Goal: Task Accomplishment & Management: Complete application form

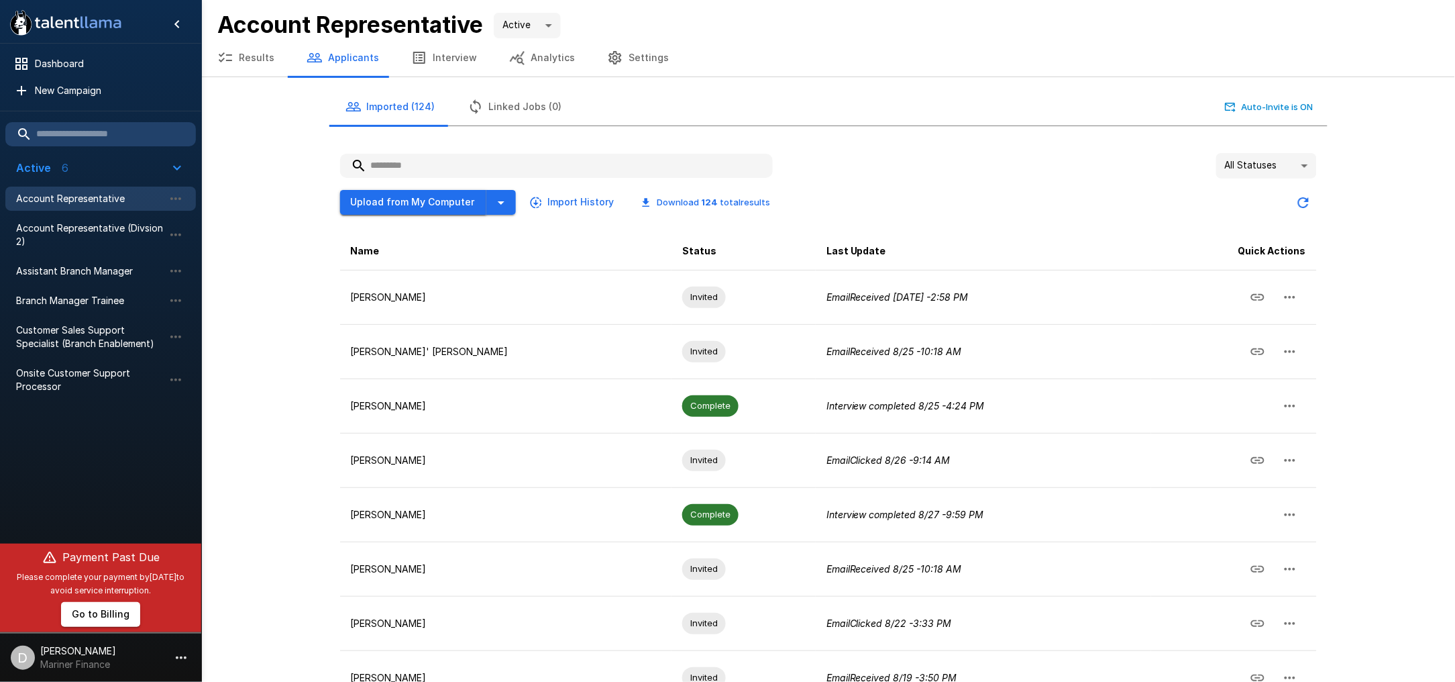
click at [431, 204] on button "Upload from My Computer" at bounding box center [413, 202] width 146 height 25
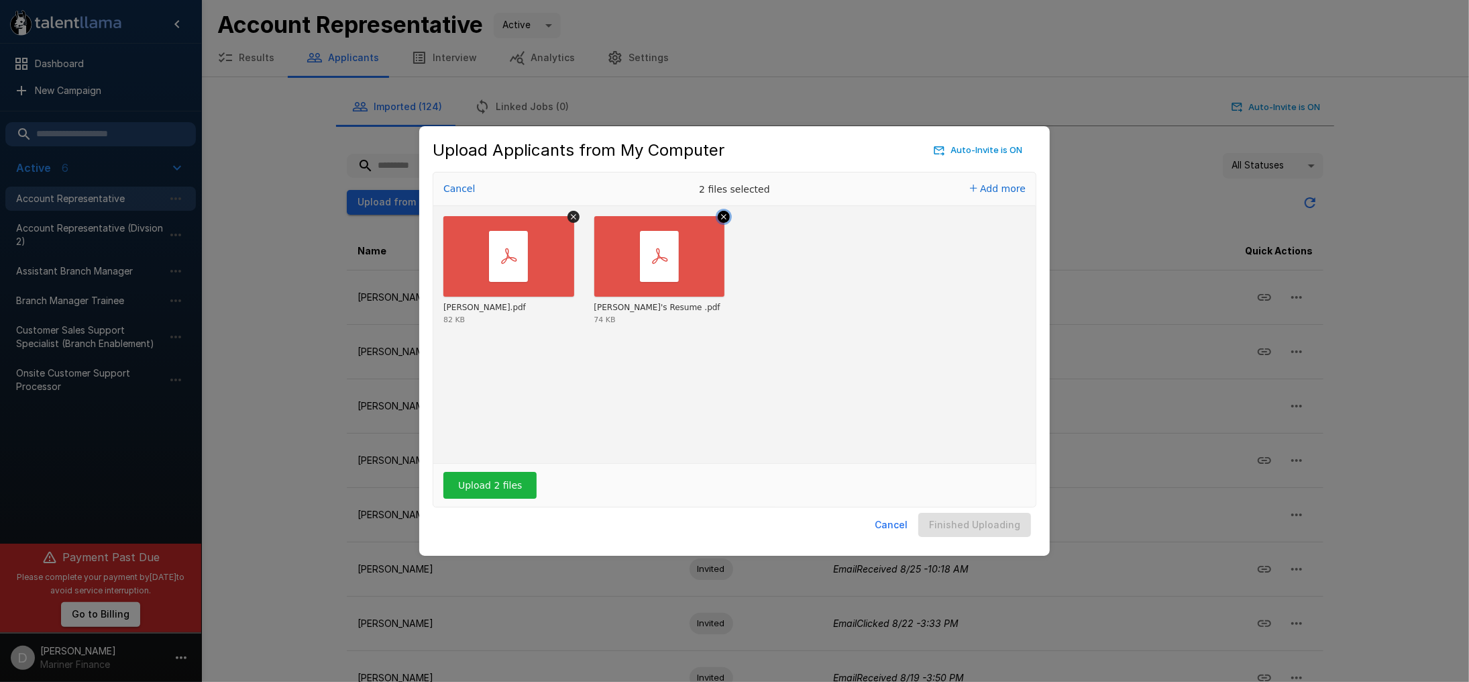
click at [720, 214] on icon "Remove file" at bounding box center [724, 217] width 12 height 12
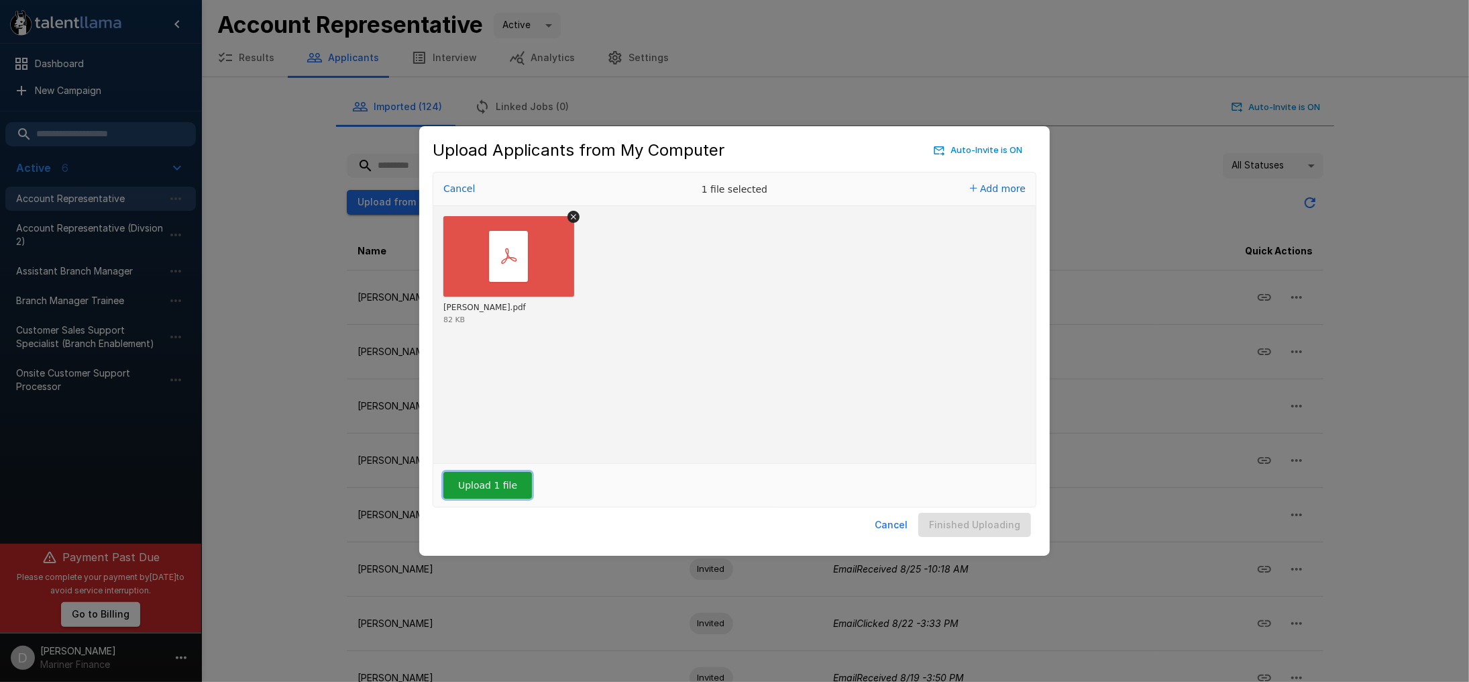
click at [488, 484] on button "Upload 1 file" at bounding box center [487, 485] width 89 height 27
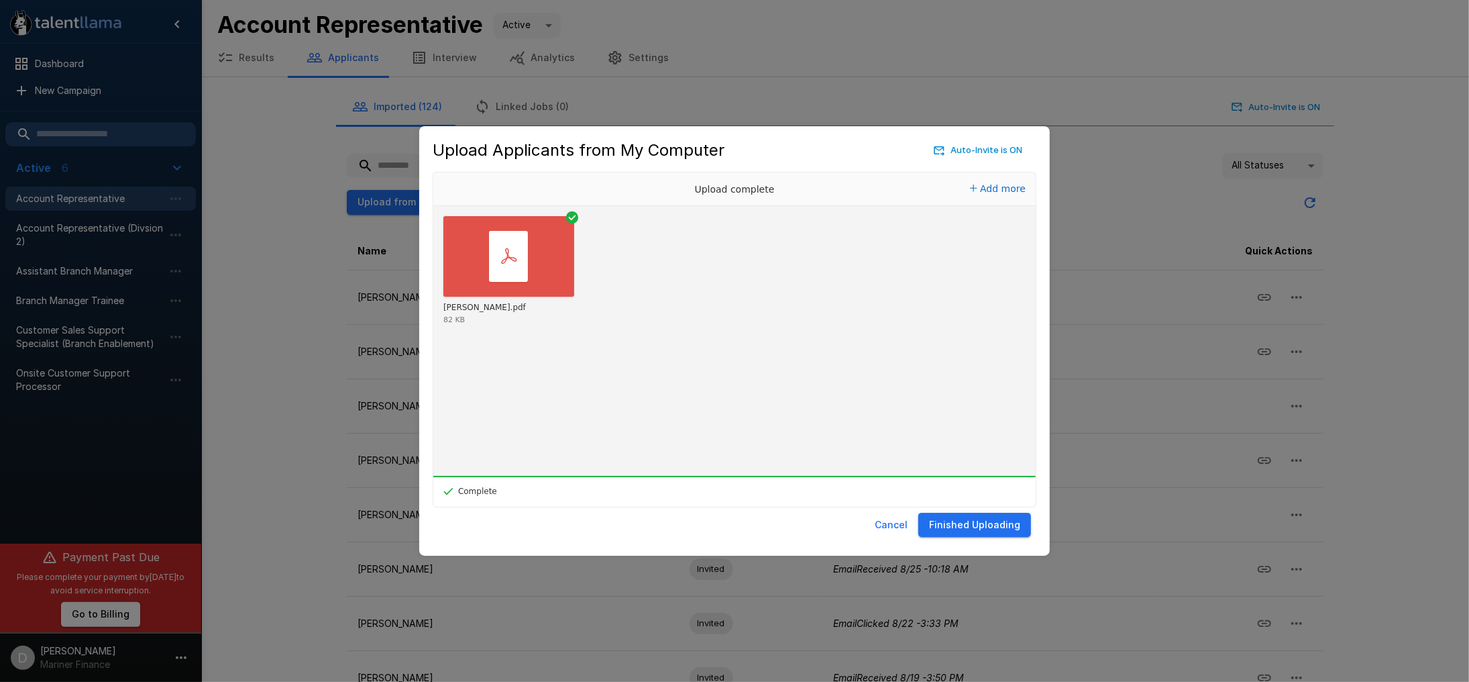
click at [961, 525] on button "Finished Uploading" at bounding box center [974, 524] width 113 height 25
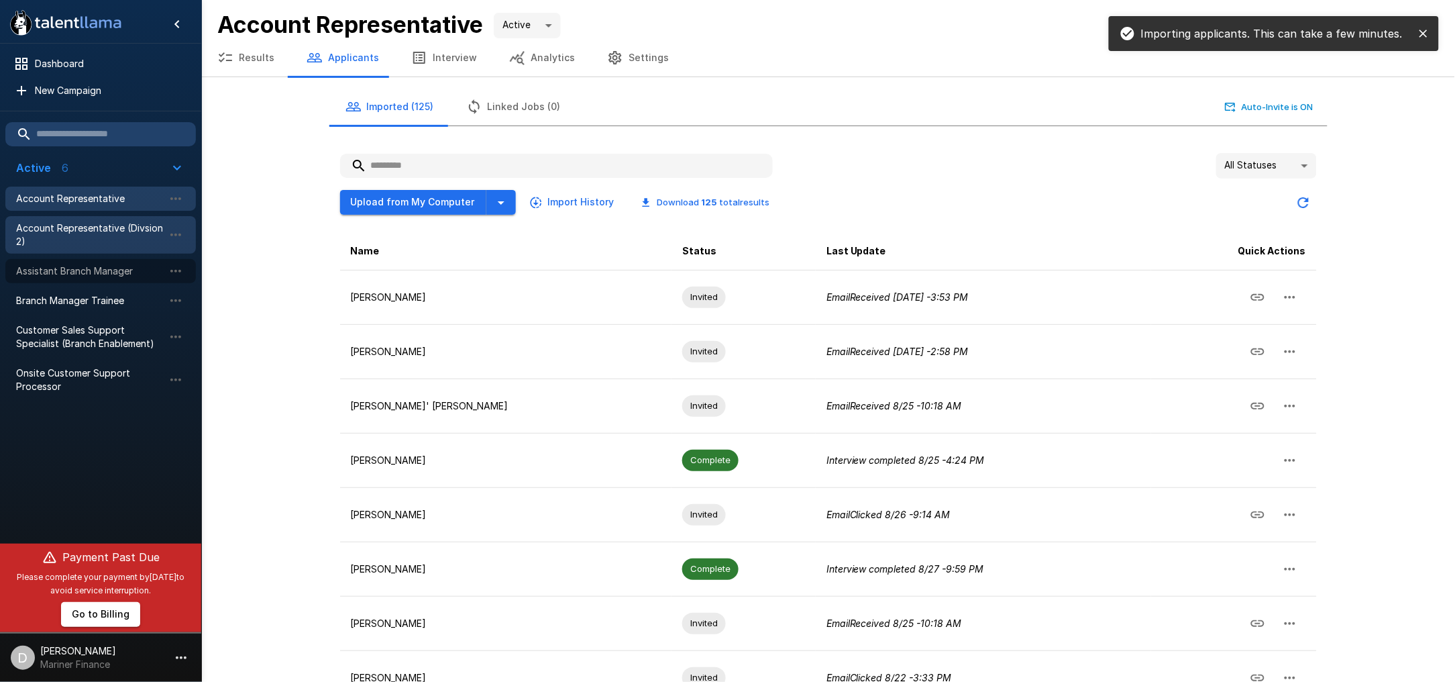
drag, startPoint x: 106, startPoint y: 270, endPoint x: 190, endPoint y: 244, distance: 87.6
click at [106, 270] on span "Assistant Branch Manager" at bounding box center [90, 270] width 148 height 13
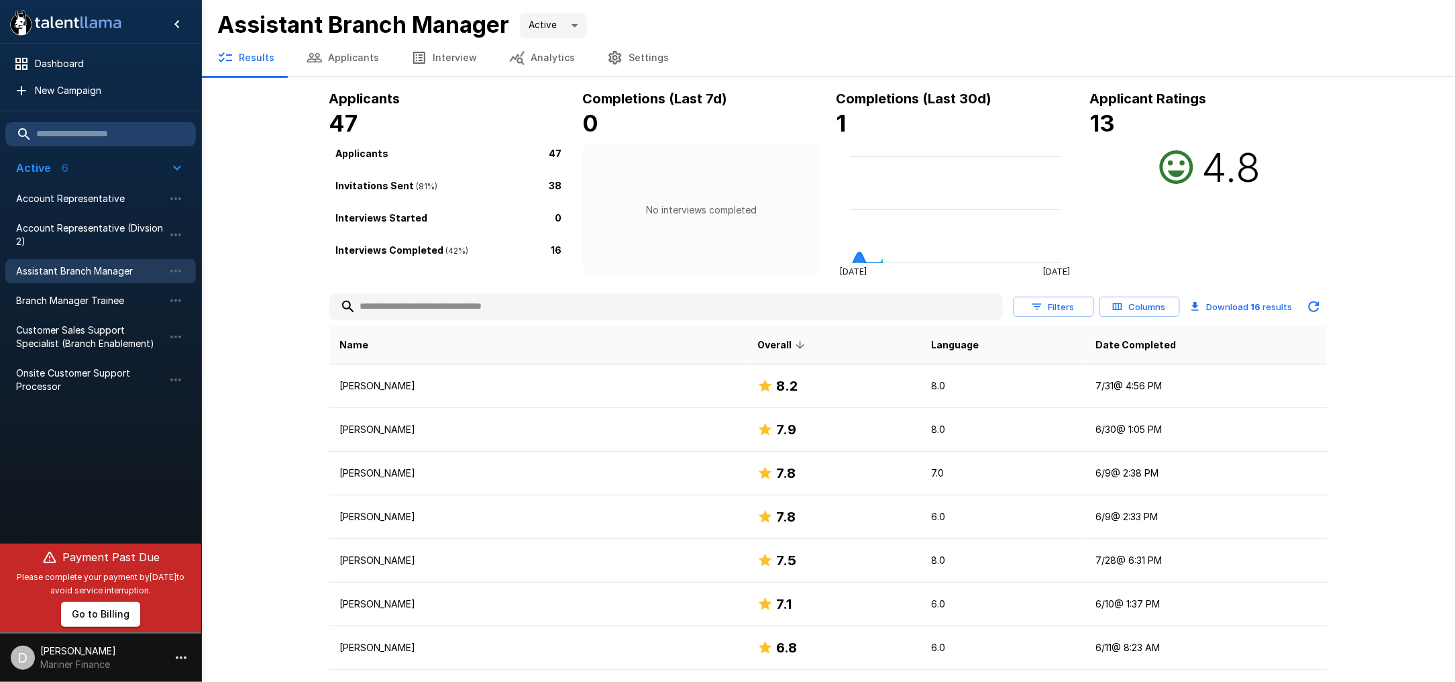
click at [343, 54] on button "Applicants" at bounding box center [342, 58] width 105 height 38
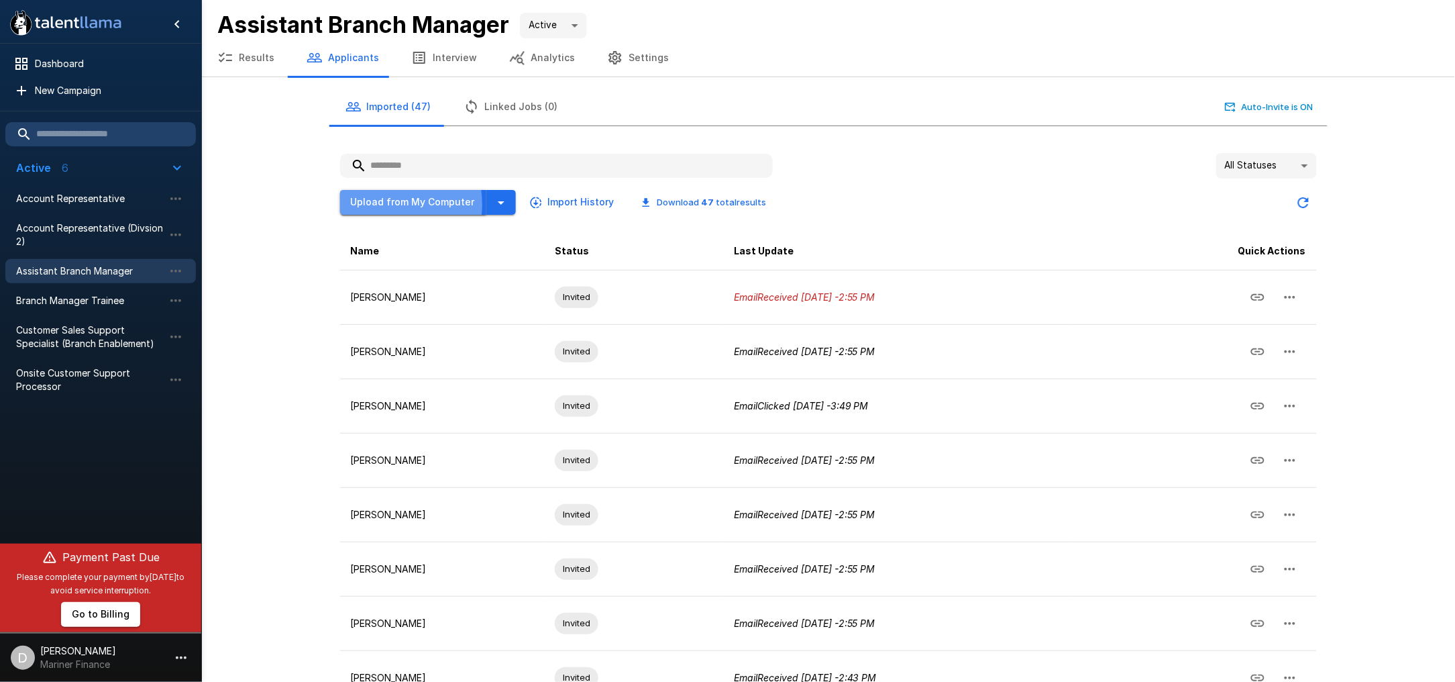
click at [378, 203] on button "Upload from My Computer" at bounding box center [413, 202] width 146 height 25
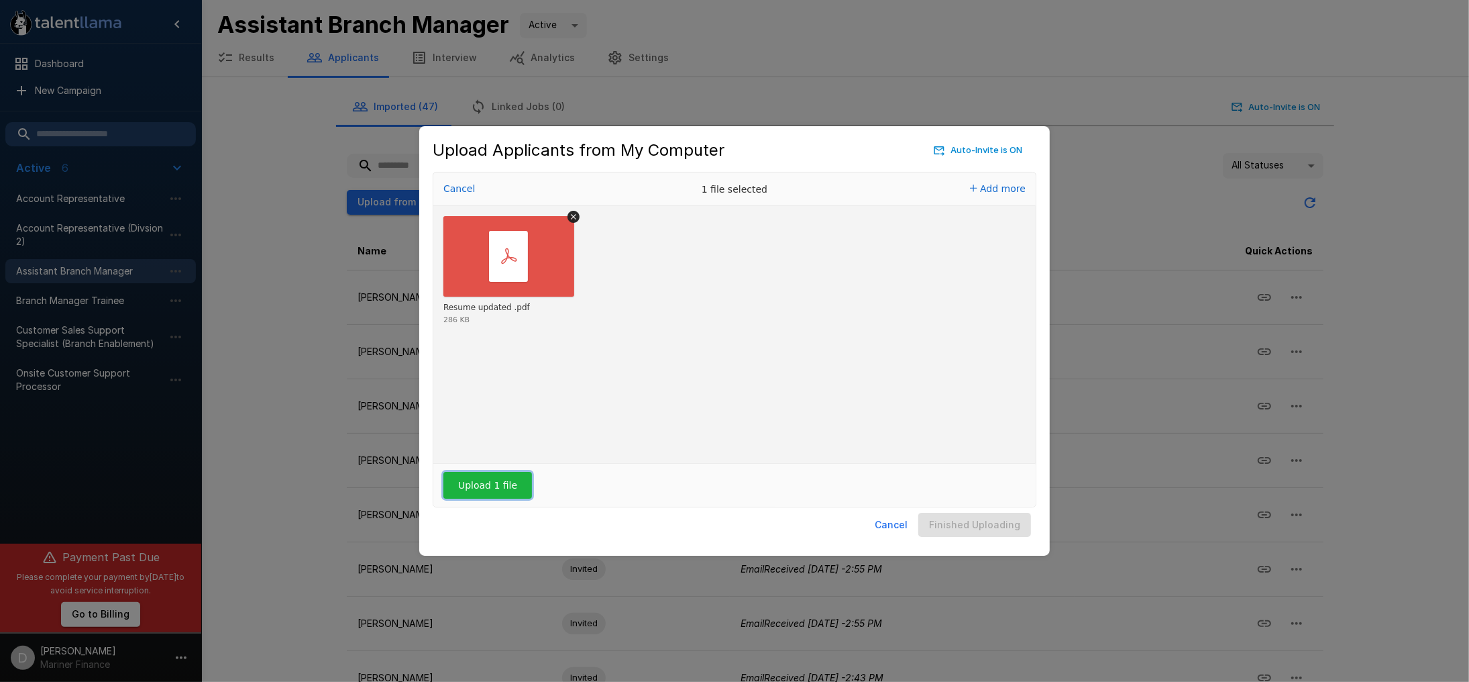
drag, startPoint x: 494, startPoint y: 488, endPoint x: 706, endPoint y: 504, distance: 212.6
click at [515, 482] on button "Upload 1 file" at bounding box center [487, 485] width 89 height 27
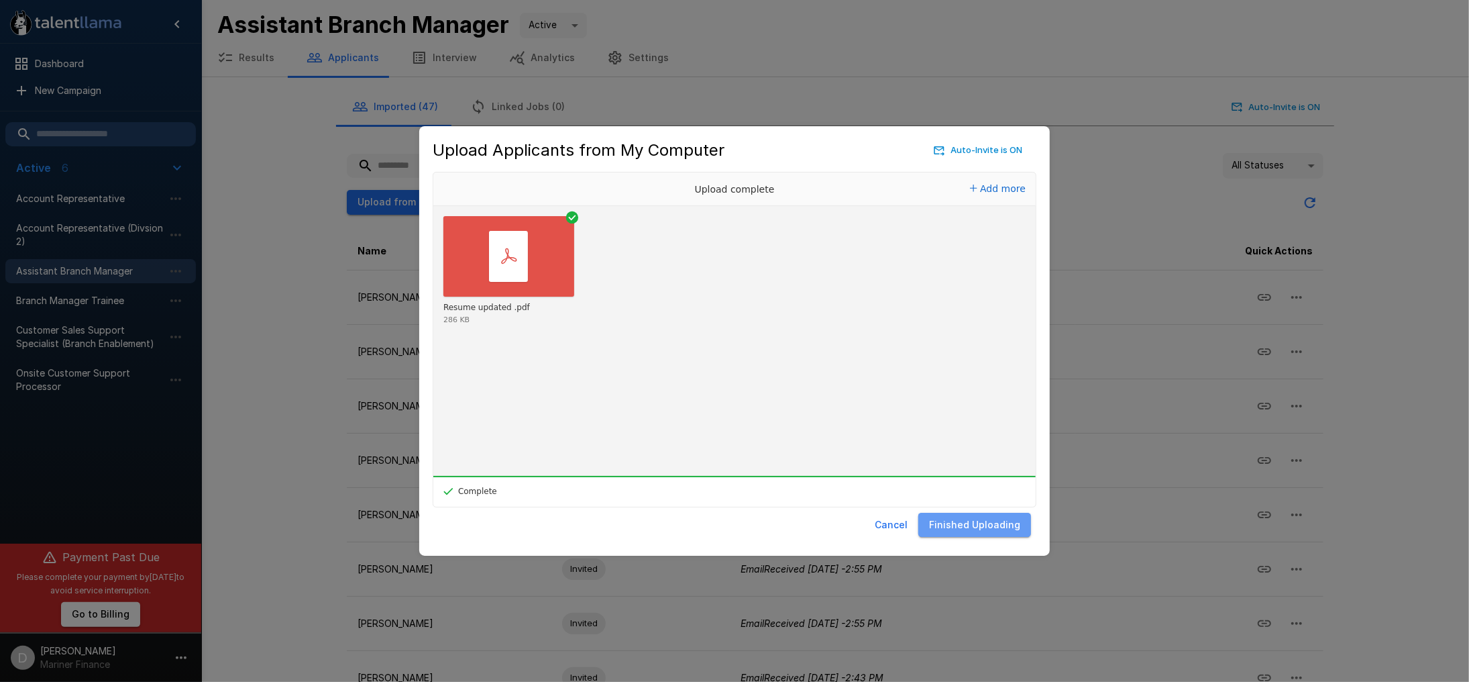
drag, startPoint x: 979, startPoint y: 523, endPoint x: 749, endPoint y: 497, distance: 232.2
click at [978, 521] on button "Finished Uploading" at bounding box center [974, 524] width 113 height 25
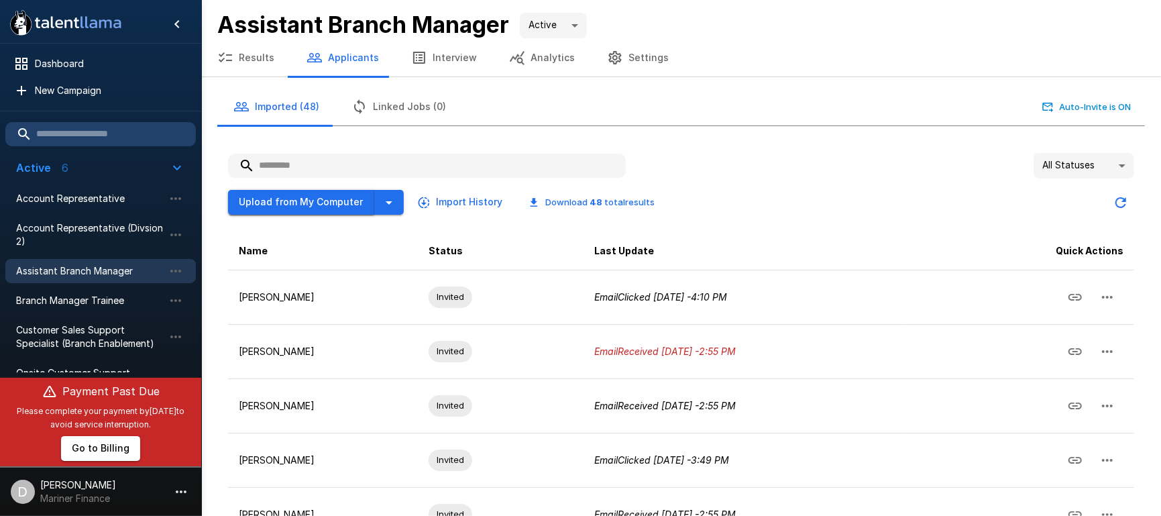
click at [284, 207] on button "Upload from My Computer" at bounding box center [301, 202] width 146 height 25
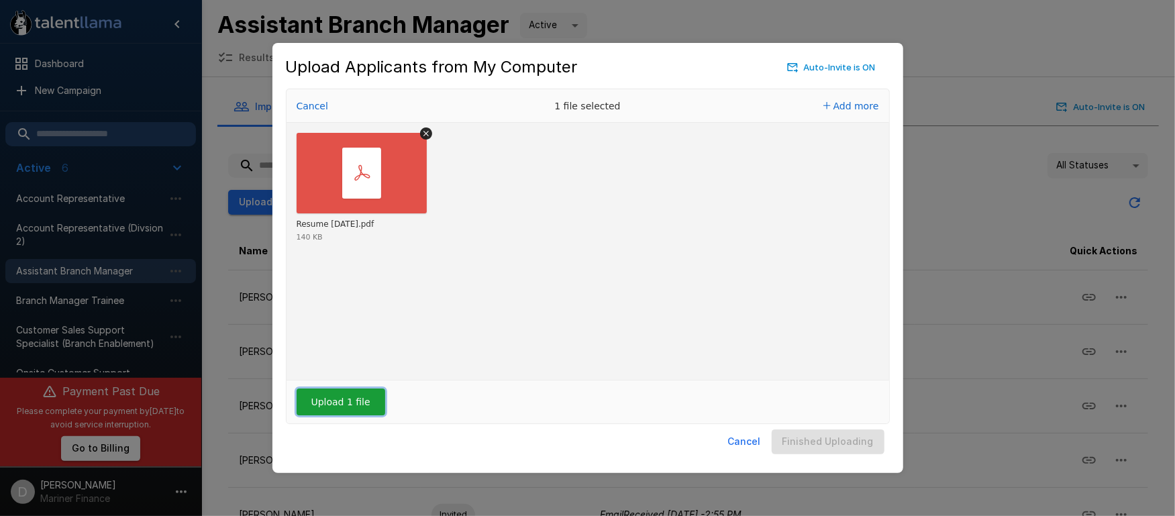
click at [333, 406] on button "Upload 1 file" at bounding box center [340, 401] width 89 height 27
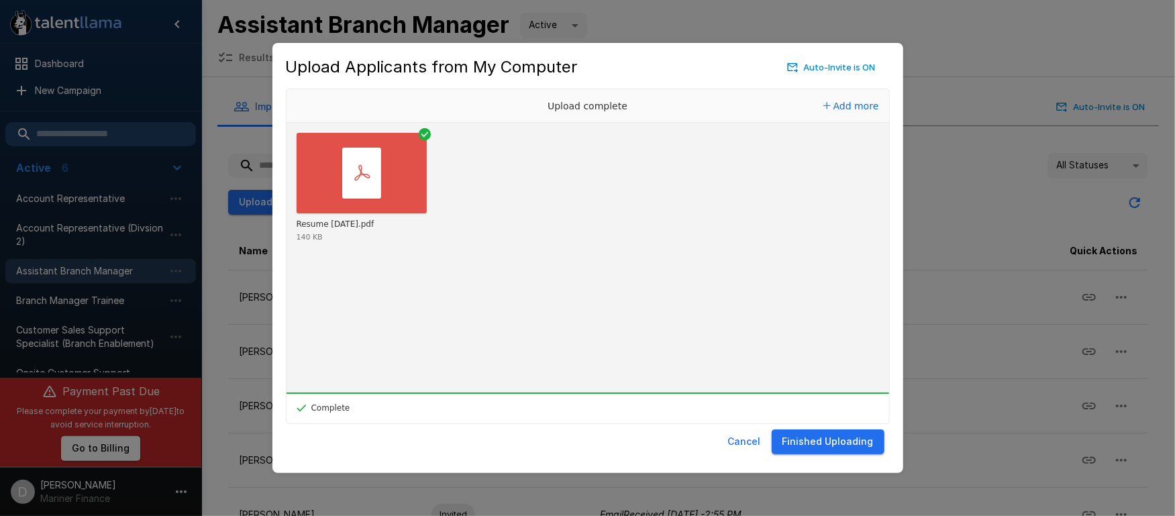
click at [830, 442] on button "Finished Uploading" at bounding box center [827, 441] width 113 height 25
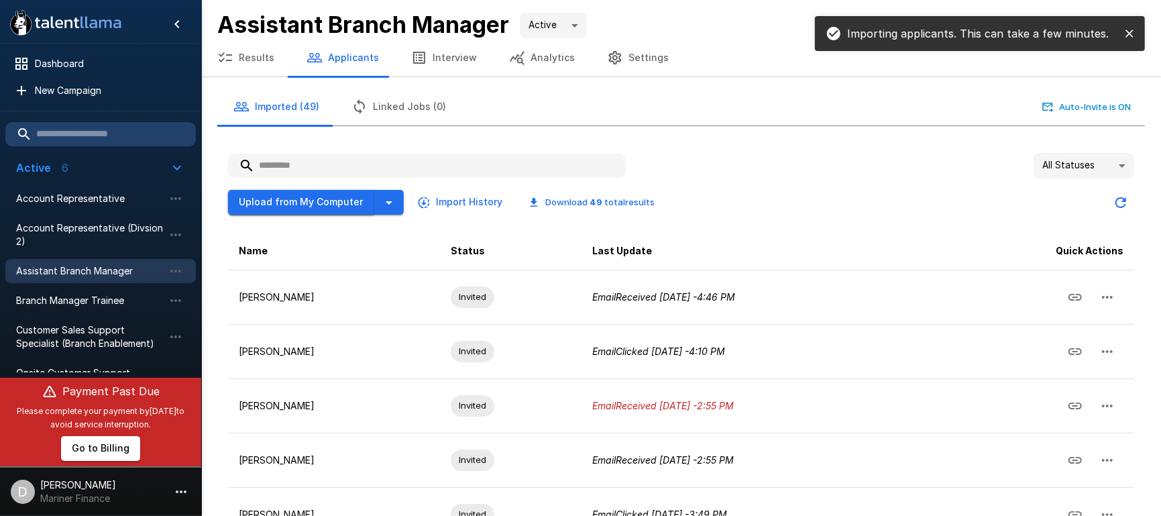
click at [307, 198] on button "Upload from My Computer" at bounding box center [301, 202] width 146 height 25
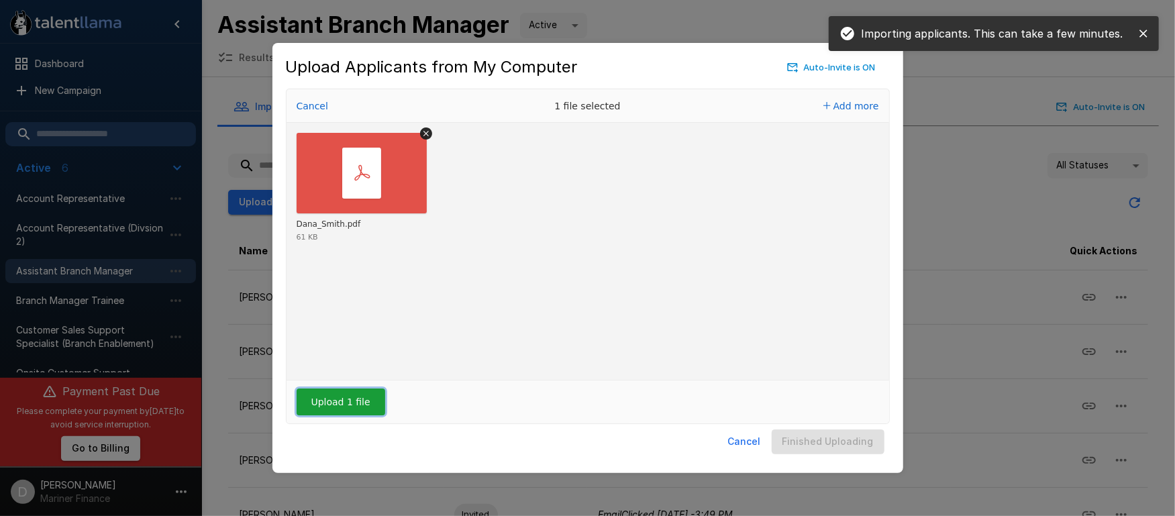
click at [331, 394] on button "Upload 1 file" at bounding box center [340, 401] width 89 height 27
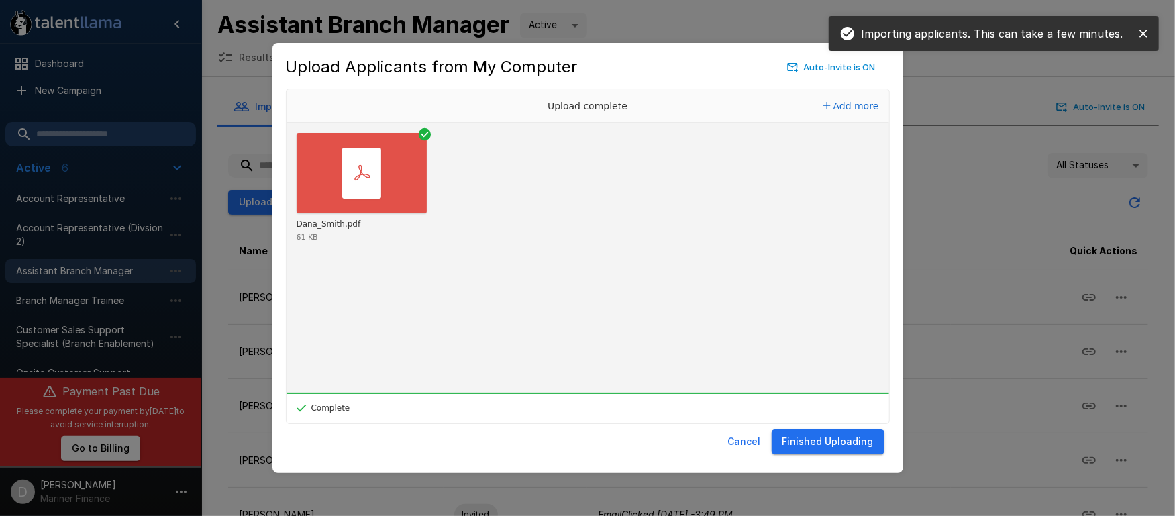
click at [837, 438] on button "Finished Uploading" at bounding box center [827, 441] width 113 height 25
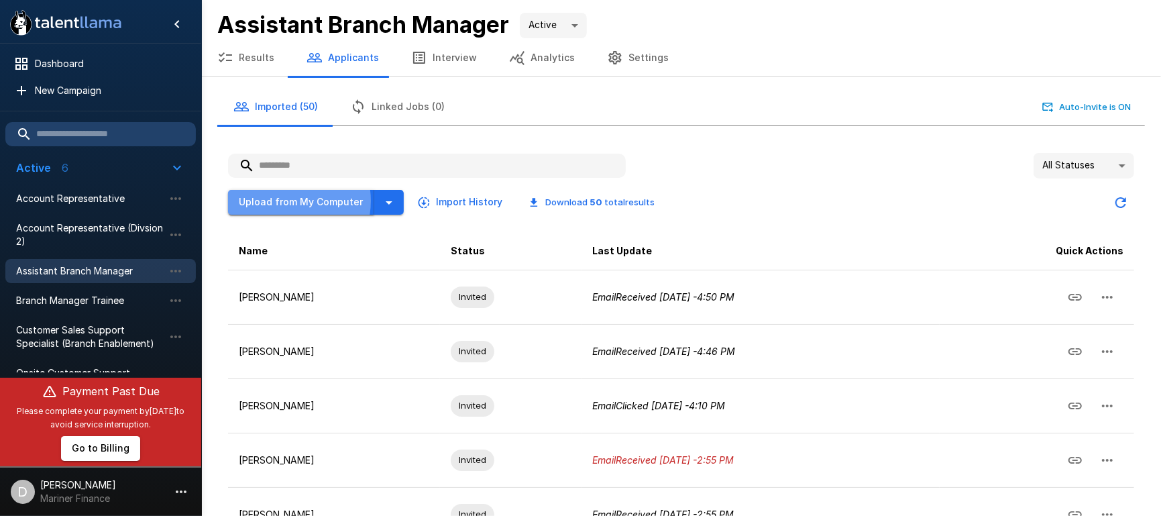
click at [281, 201] on button "Upload from My Computer" at bounding box center [301, 202] width 146 height 25
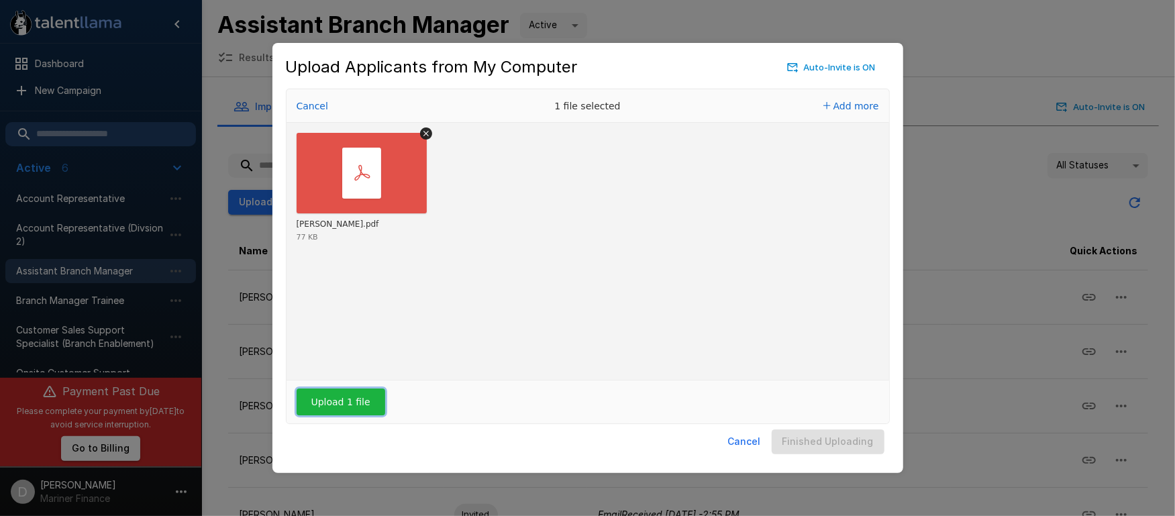
drag, startPoint x: 360, startPoint y: 403, endPoint x: 478, endPoint y: 406, distance: 118.1
click at [360, 402] on button "Upload 1 file" at bounding box center [340, 401] width 89 height 27
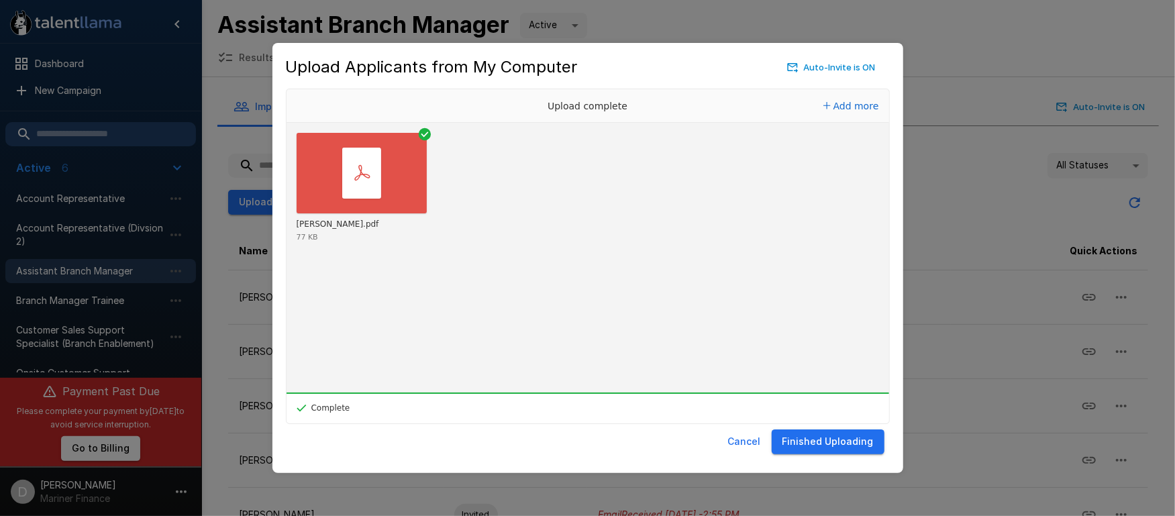
click at [863, 441] on button "Finished Uploading" at bounding box center [827, 441] width 113 height 25
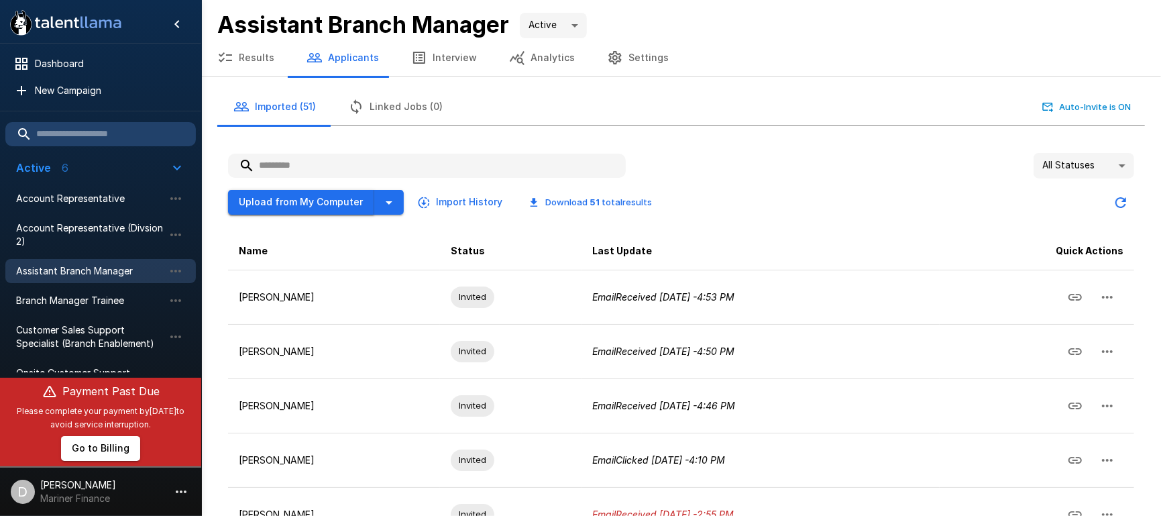
click at [318, 201] on button "Upload from My Computer" at bounding box center [301, 202] width 146 height 25
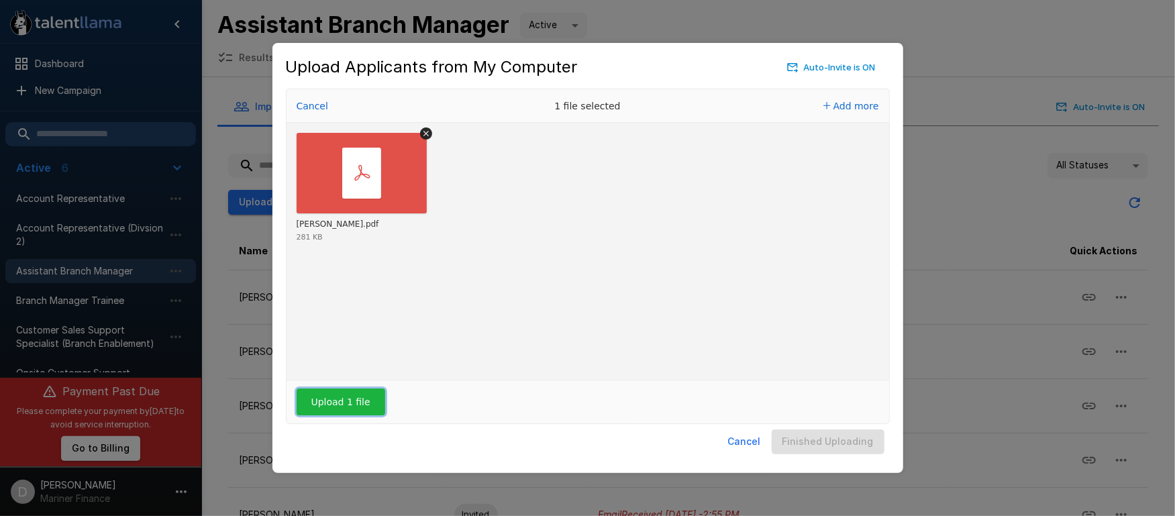
drag, startPoint x: 345, startPoint y: 398, endPoint x: 643, endPoint y: 423, distance: 298.8
click at [347, 399] on button "Upload 1 file" at bounding box center [340, 401] width 89 height 27
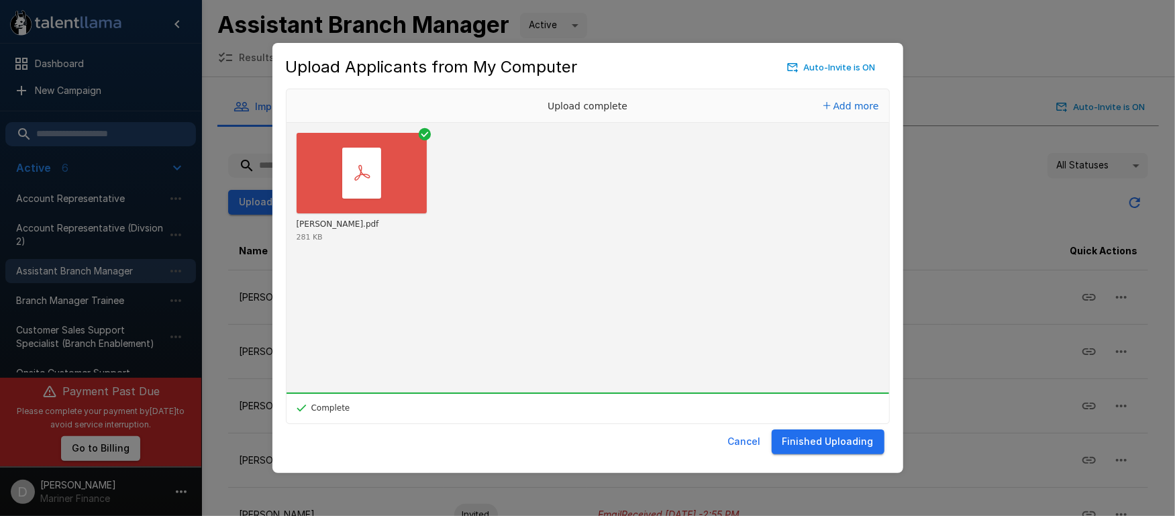
click at [842, 437] on button "Finished Uploading" at bounding box center [827, 441] width 113 height 25
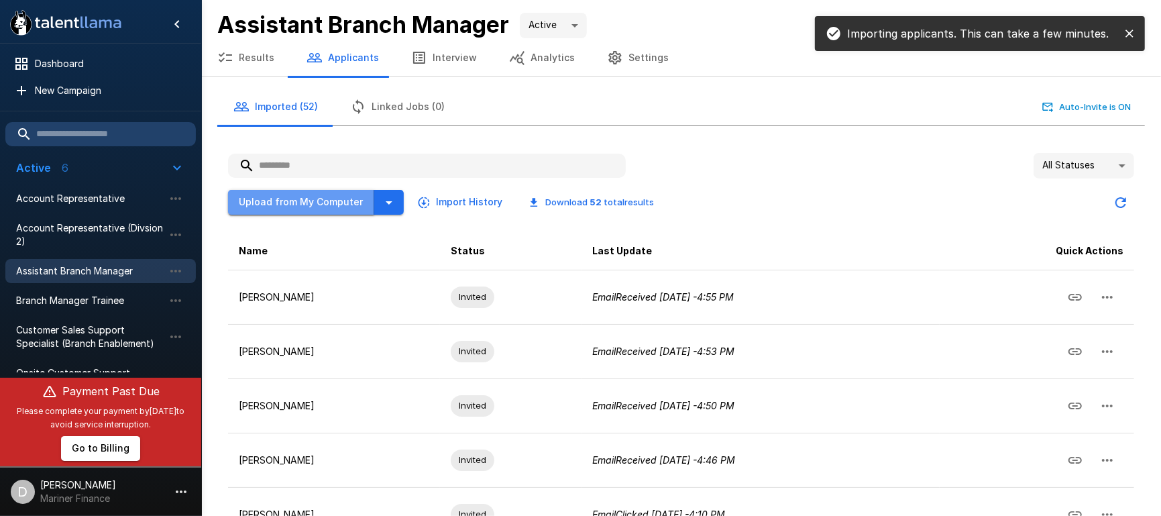
click at [305, 202] on button "Upload from My Computer" at bounding box center [301, 202] width 146 height 25
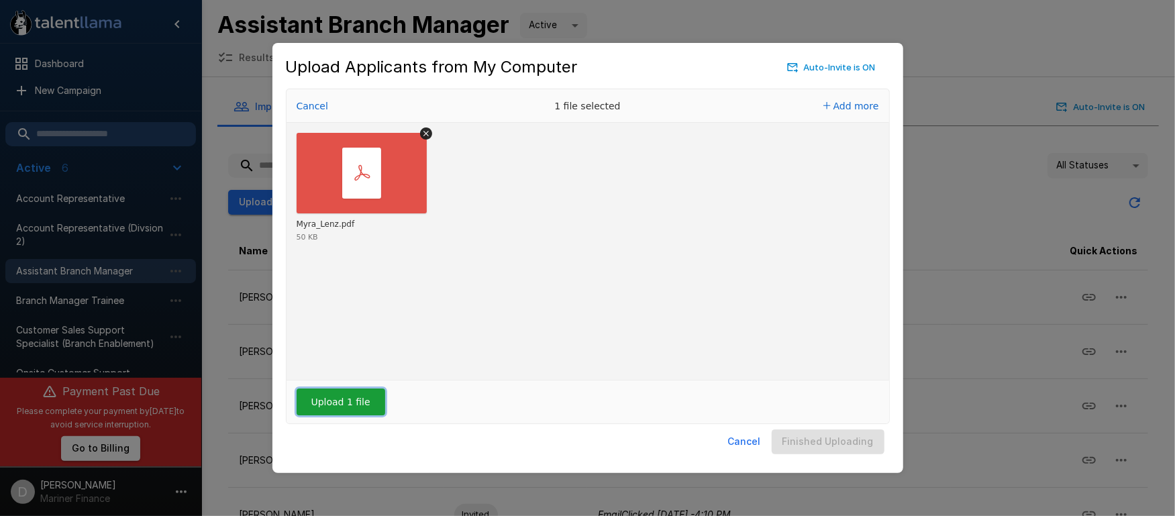
click at [351, 400] on button "Upload 1 file" at bounding box center [340, 401] width 89 height 27
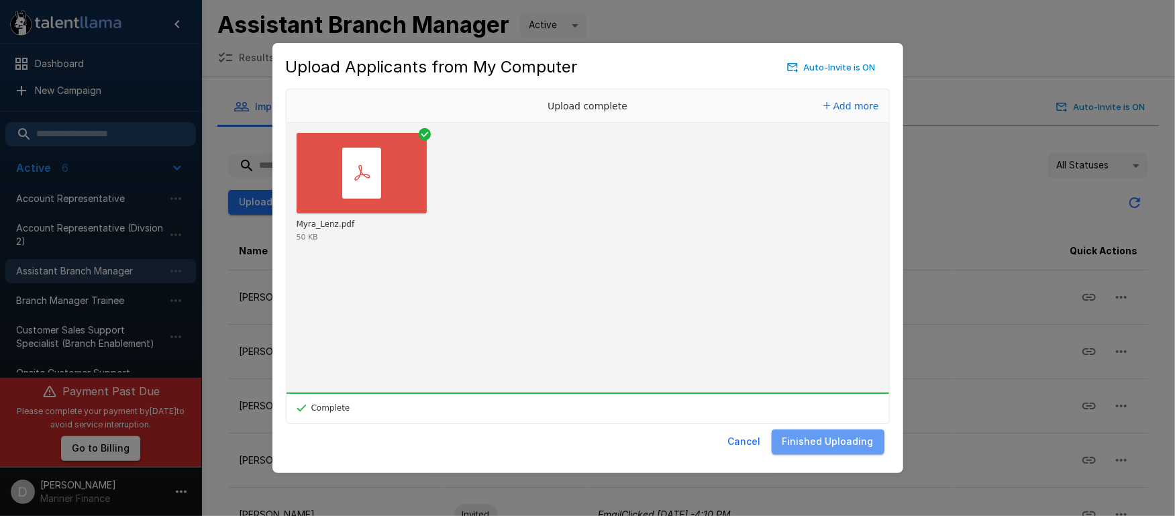
click at [847, 443] on button "Finished Uploading" at bounding box center [827, 441] width 113 height 25
